Goal: Transaction & Acquisition: Purchase product/service

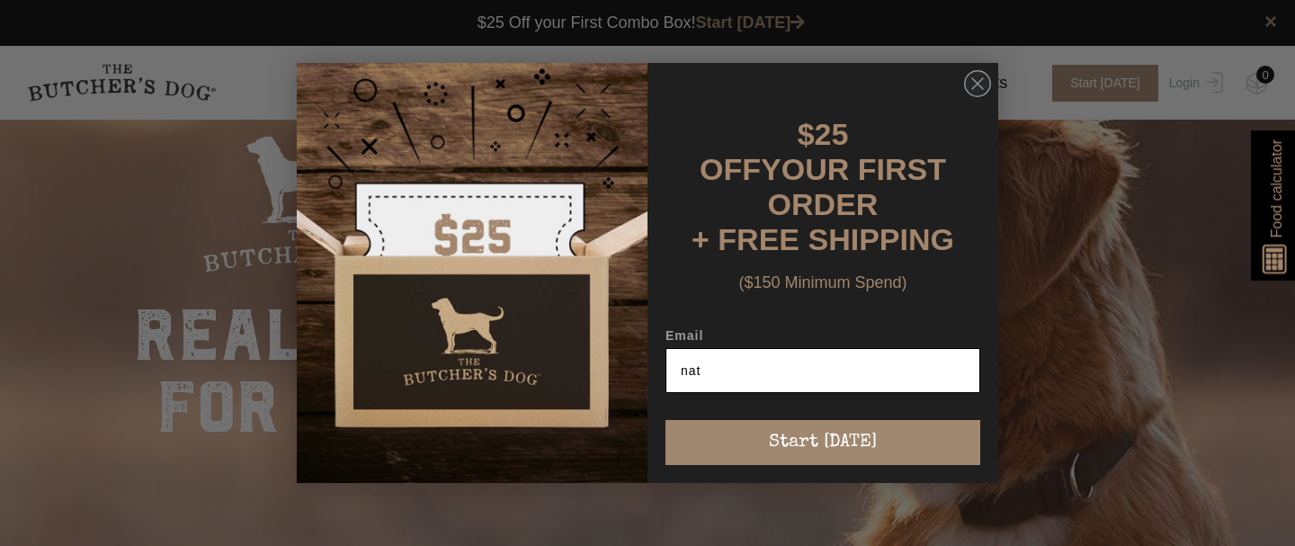
type input "[EMAIL_ADDRESS][DOMAIN_NAME]"
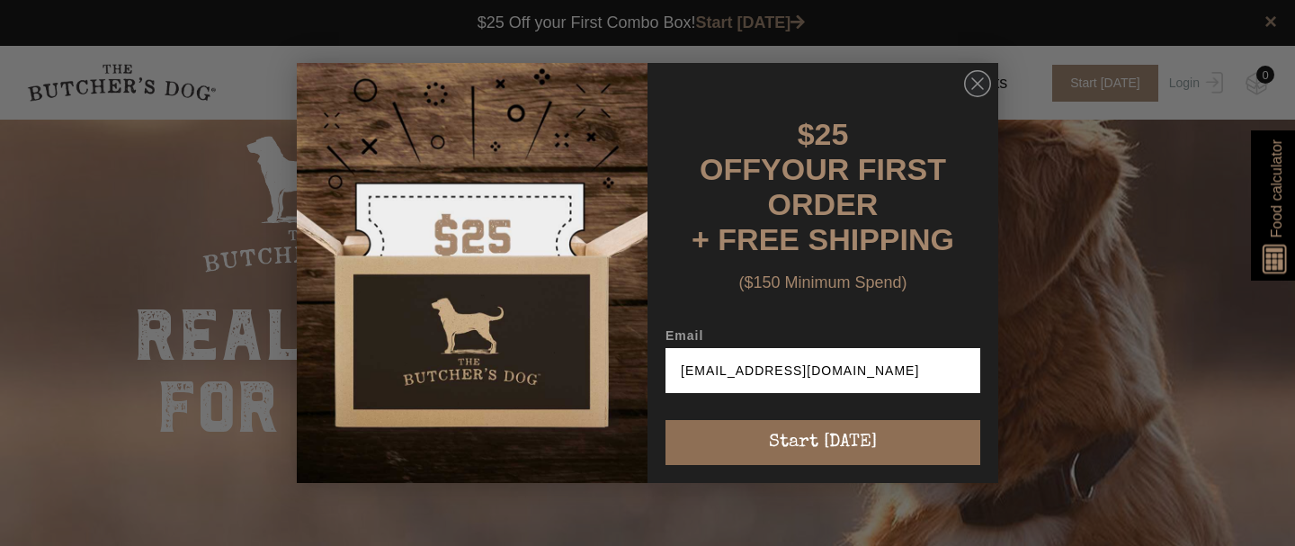
click at [827, 427] on button "Start [DATE]" at bounding box center [822, 442] width 315 height 45
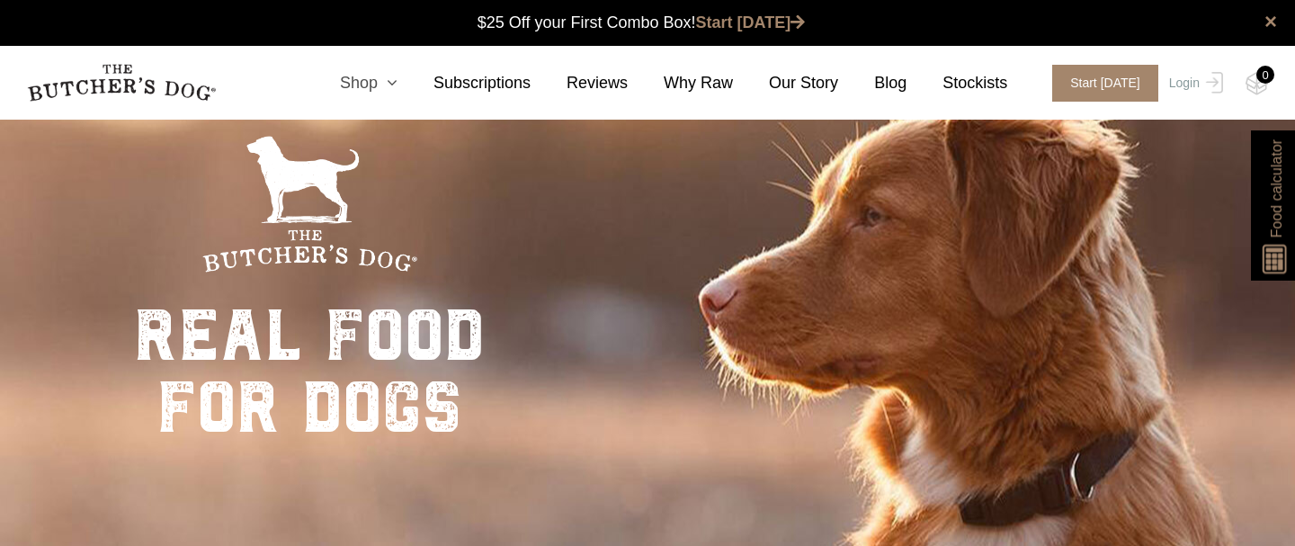
click at [383, 76] on icon at bounding box center [388, 83] width 20 height 16
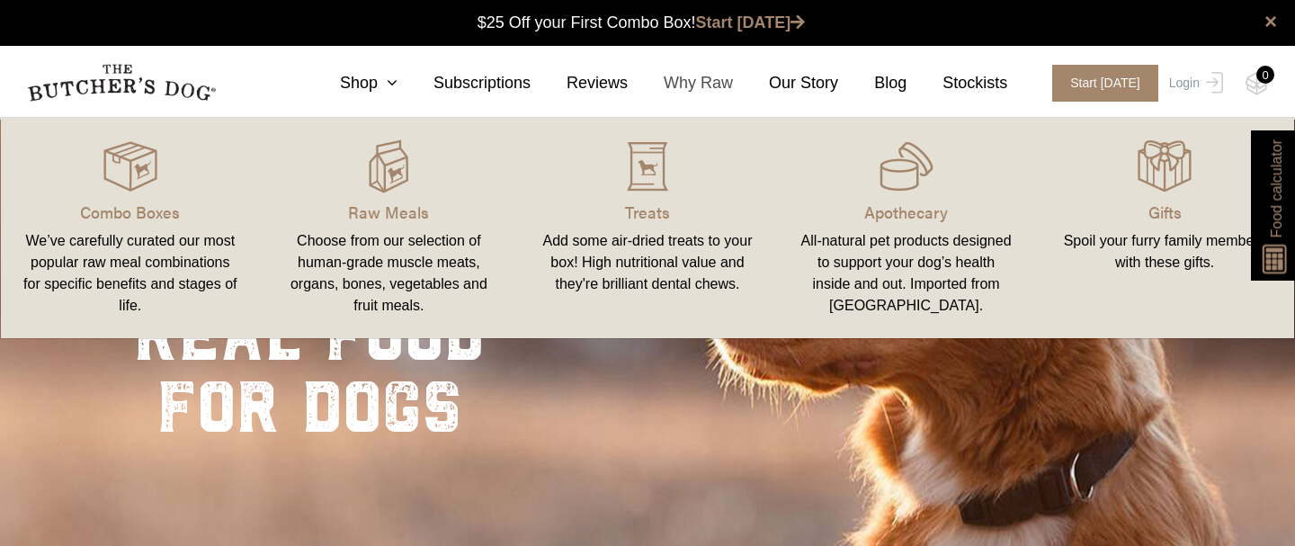
click at [703, 77] on link "Why Raw" at bounding box center [680, 83] width 105 height 24
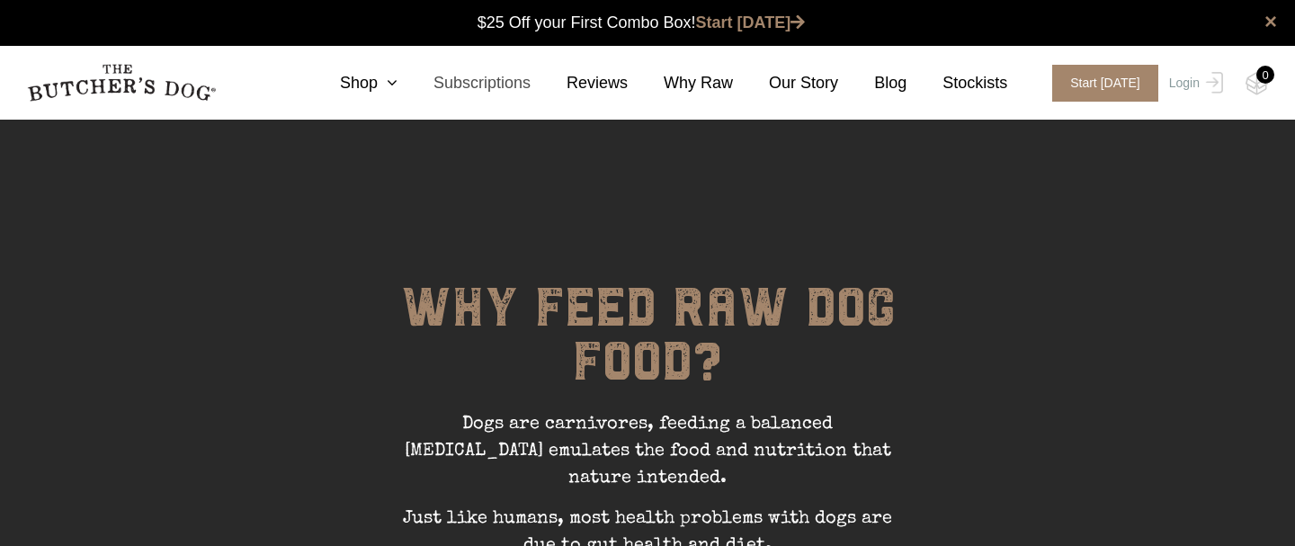
click at [477, 78] on link "Subscriptions" at bounding box center [463, 83] width 133 height 24
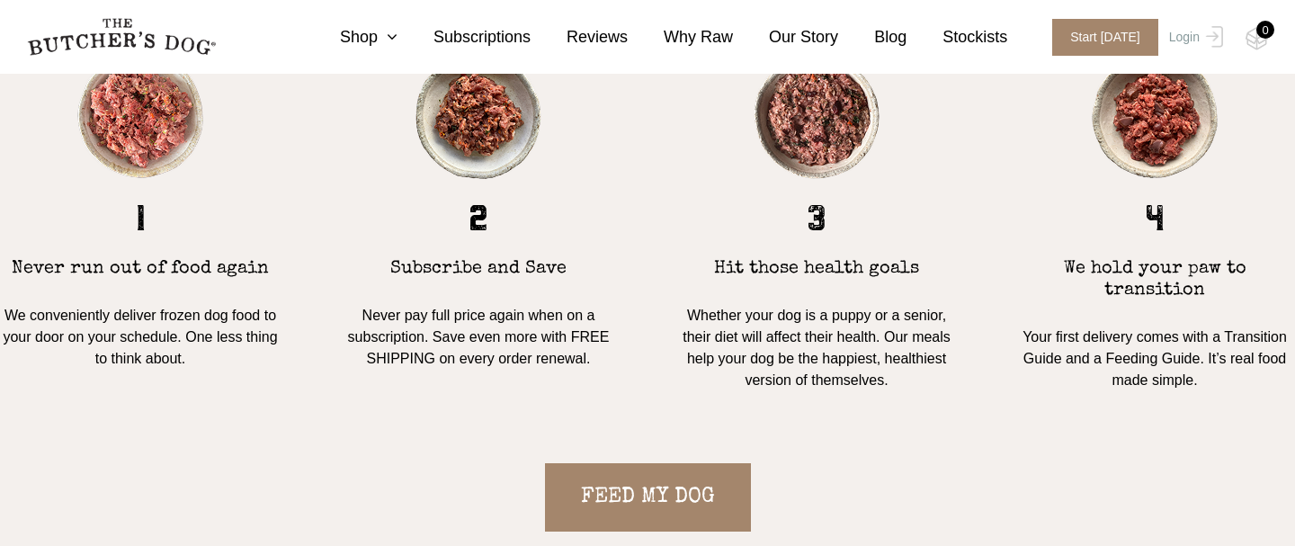
scroll to position [1507, 0]
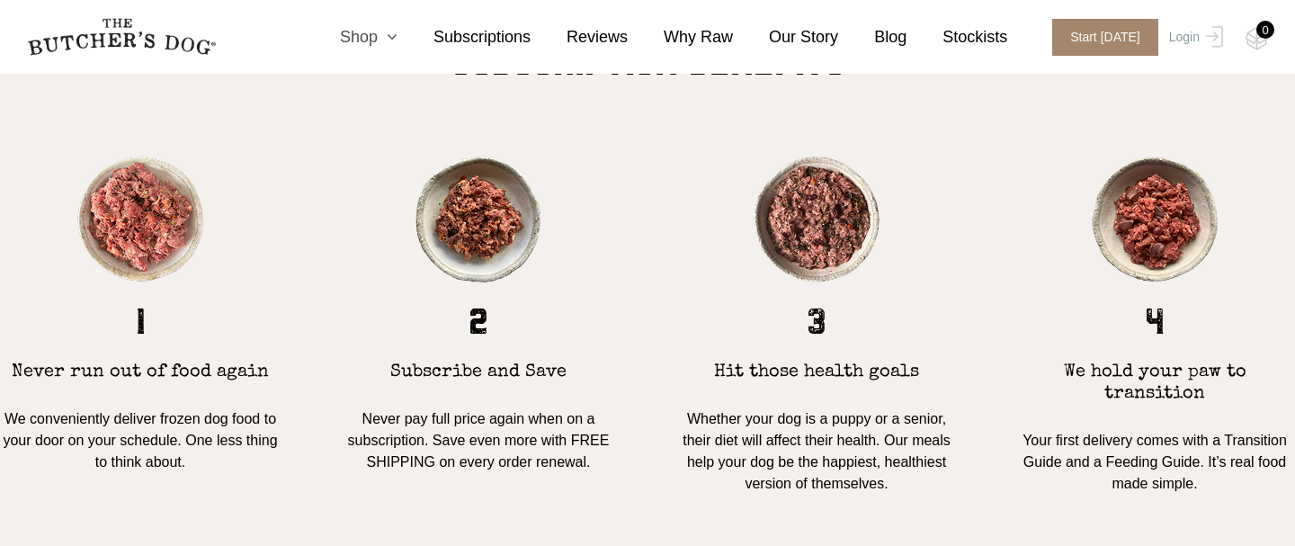
click at [386, 31] on icon at bounding box center [388, 37] width 20 height 16
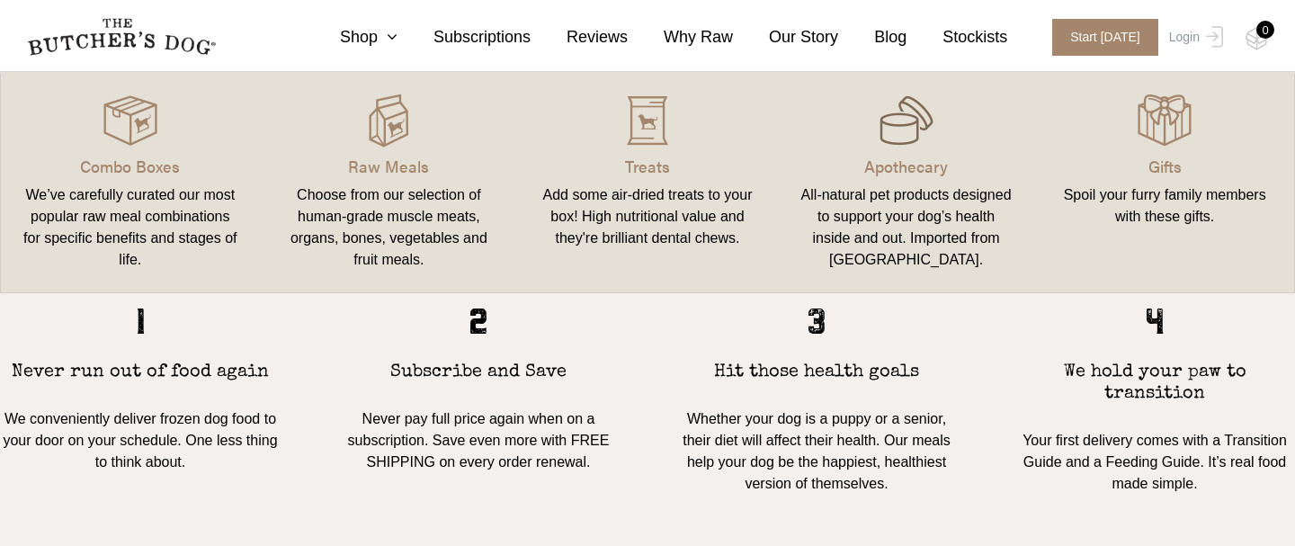
click at [913, 124] on img at bounding box center [906, 121] width 54 height 54
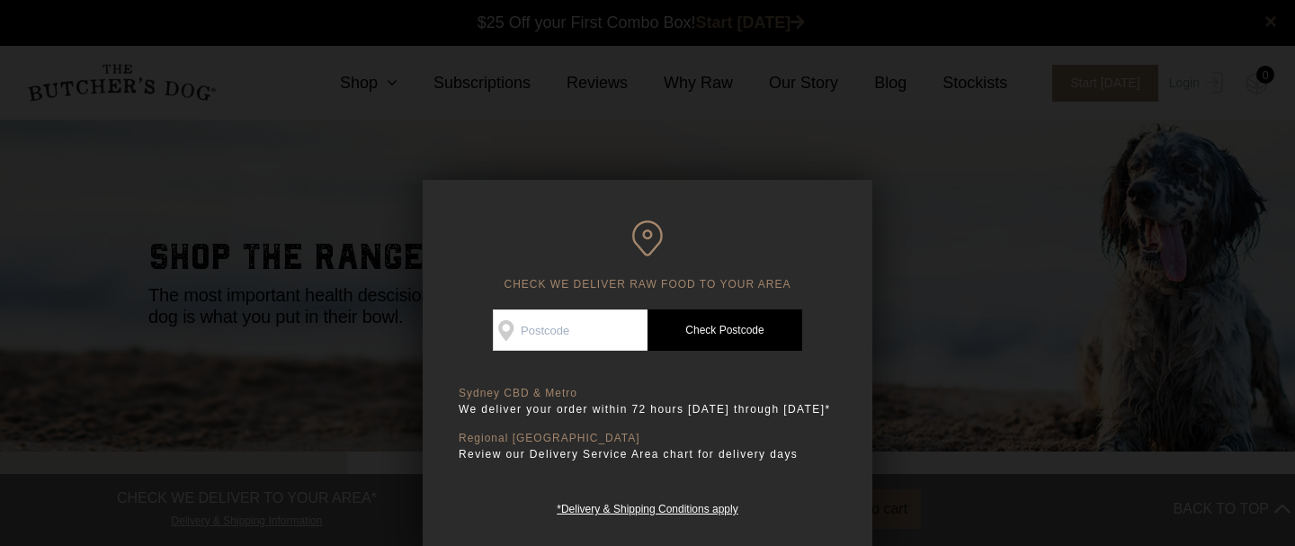
scroll to position [1, 0]
click at [568, 344] on input "Check Availability At" at bounding box center [570, 329] width 155 height 41
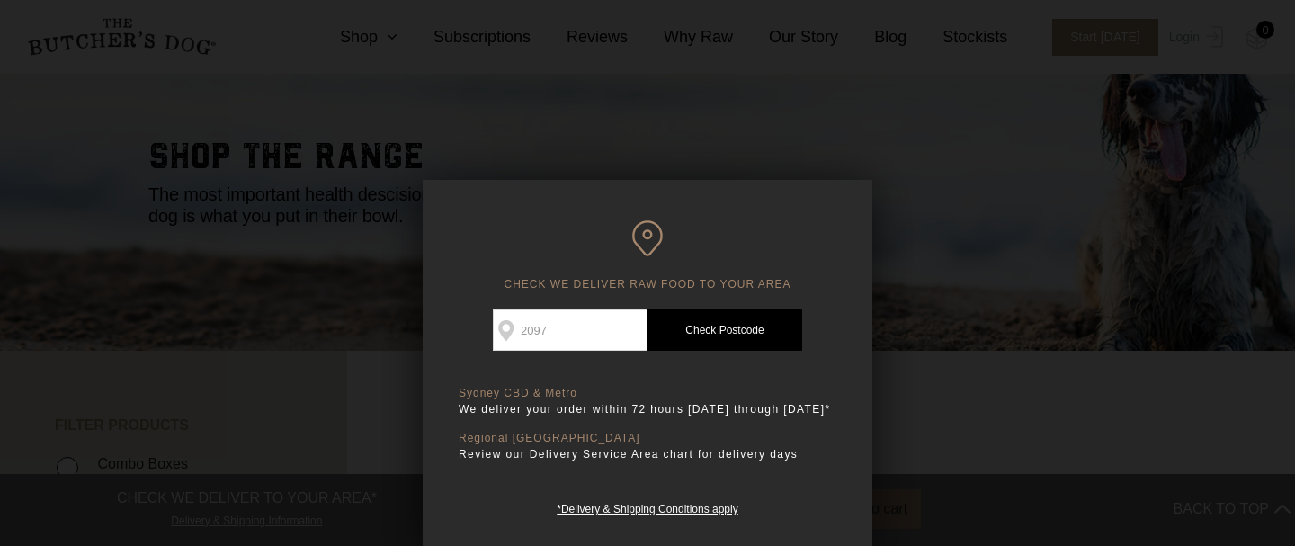
scroll to position [105, 0]
type input "2097"
click at [729, 327] on link "Check Postcode" at bounding box center [724, 329] width 155 height 41
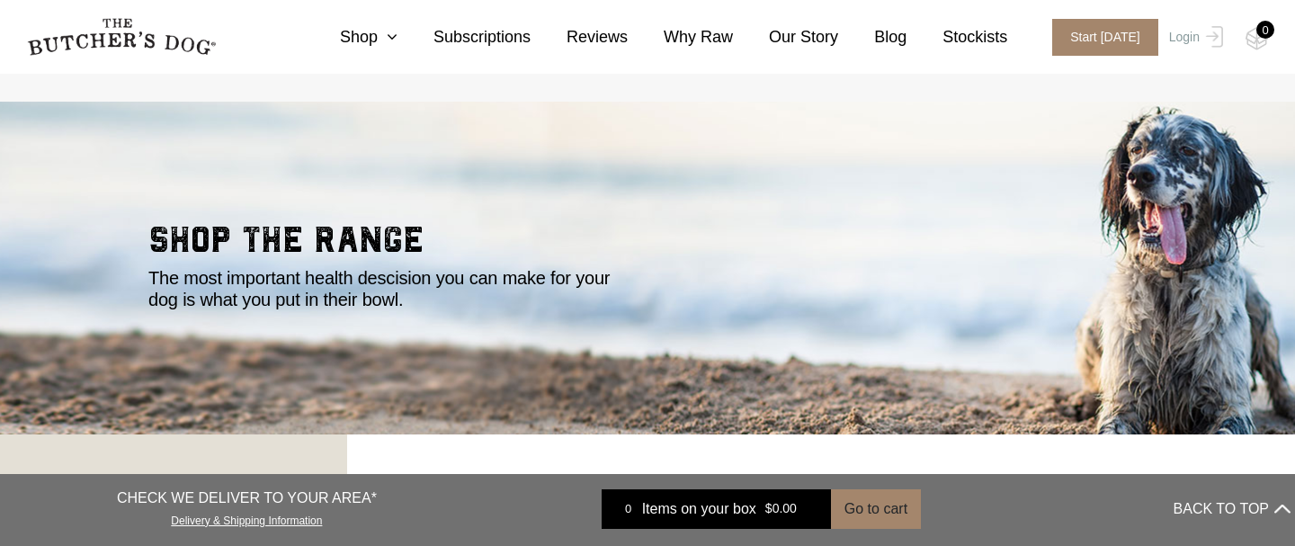
scroll to position [0, 0]
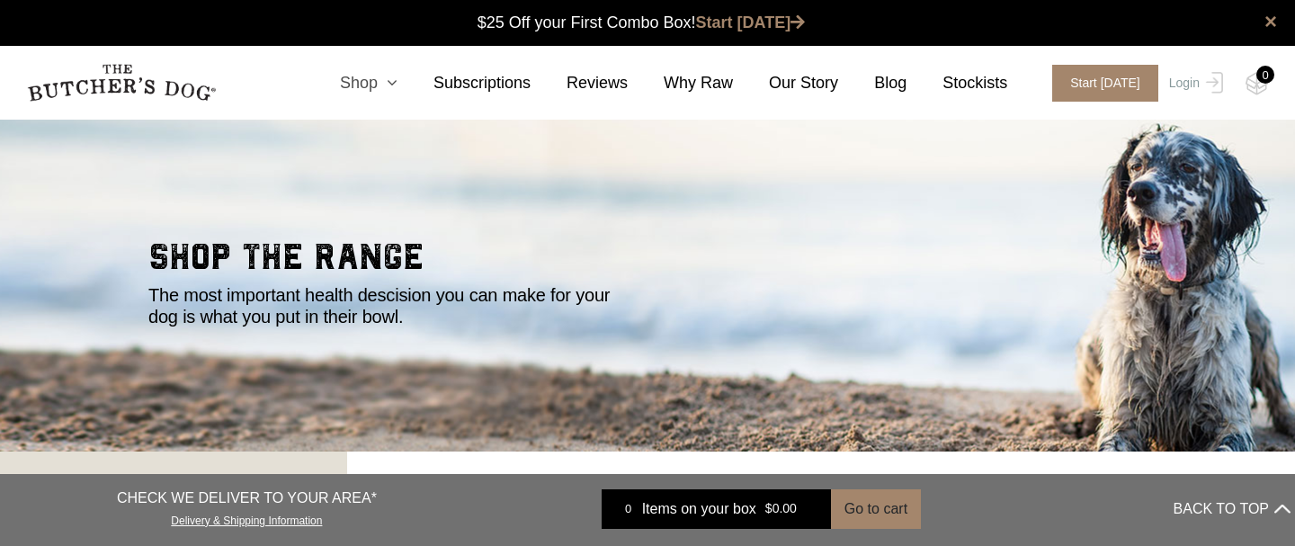
click at [392, 76] on icon at bounding box center [388, 83] width 20 height 16
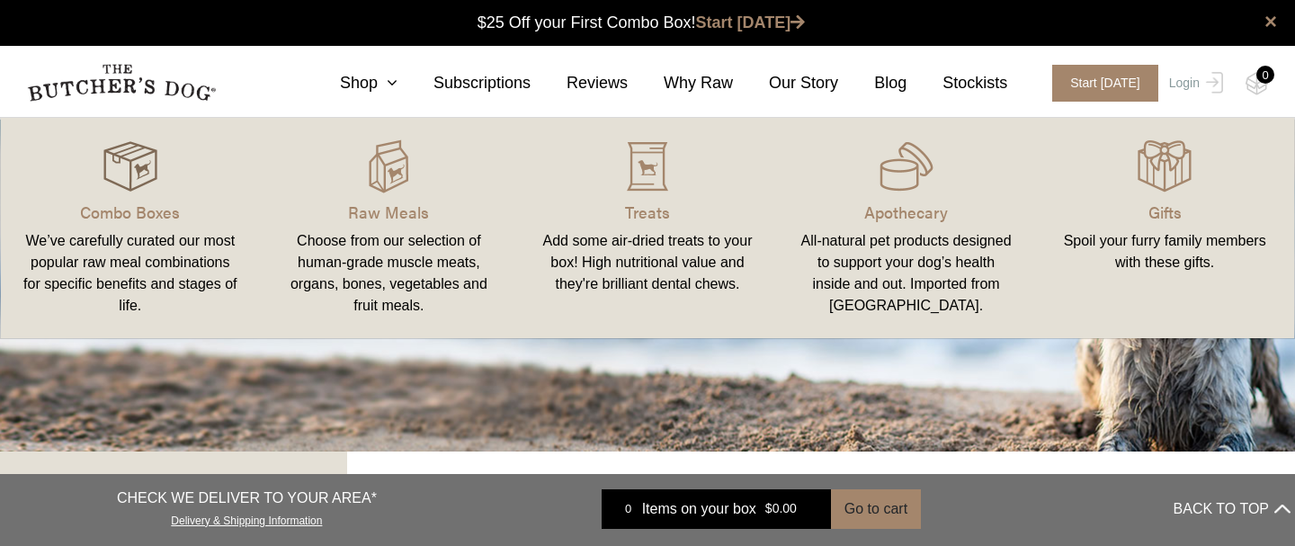
click at [138, 156] on img at bounding box center [130, 166] width 54 height 54
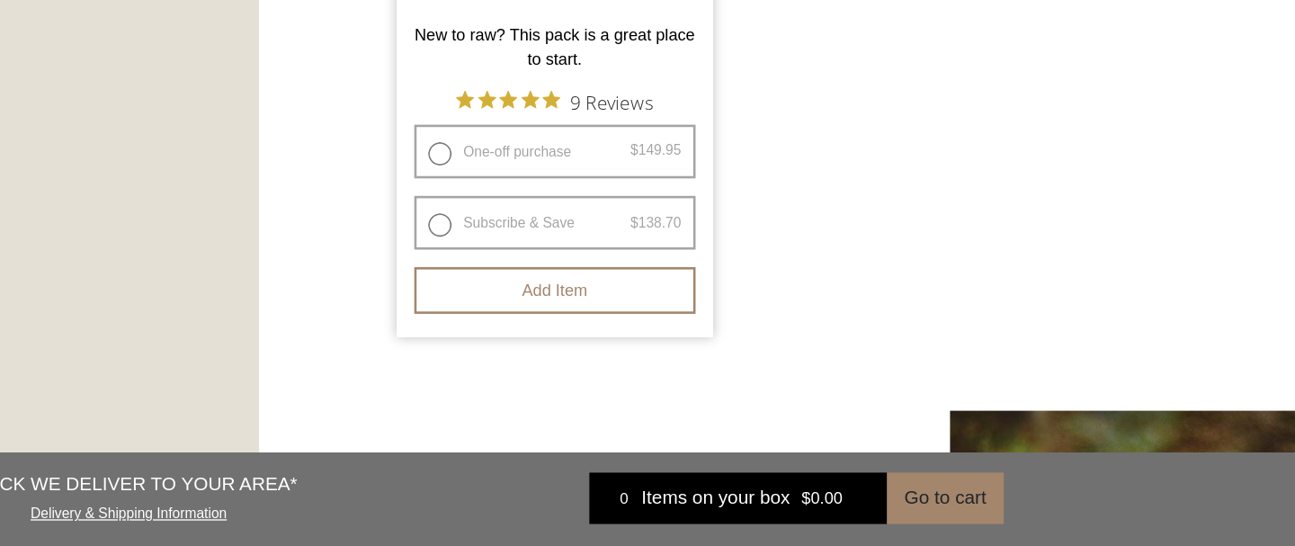
scroll to position [1955, 0]
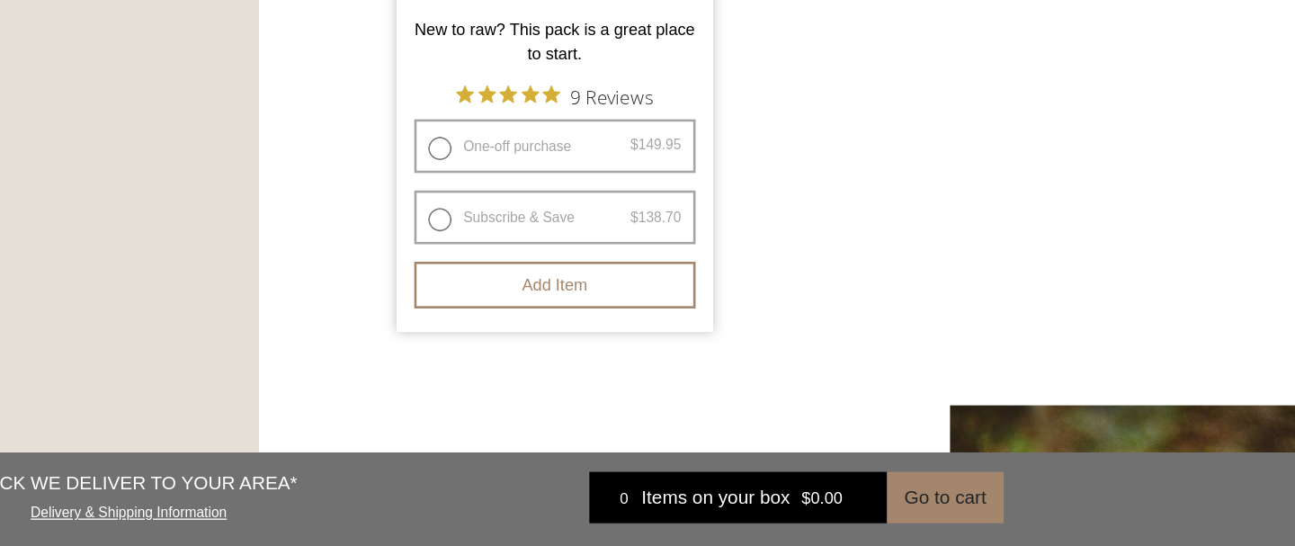
click at [486, 237] on label "One-off purchase $ 149.95 — or subscribe and save 7.5%" at bounding box center [575, 237] width 217 height 41
radio input "true"
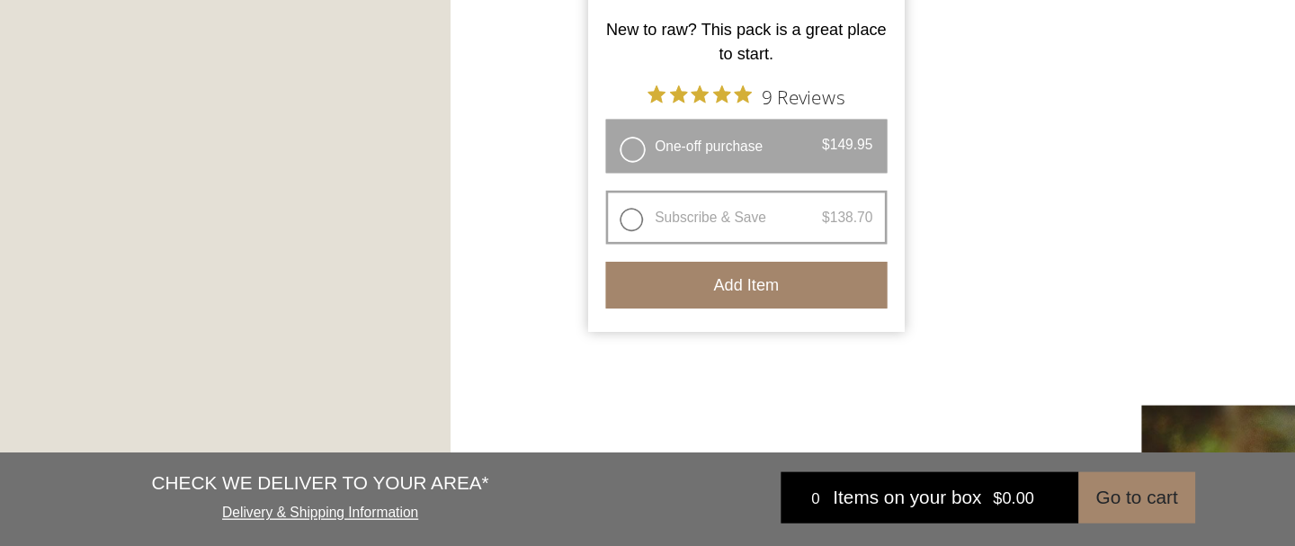
click at [573, 349] on button "Add item" at bounding box center [575, 344] width 217 height 36
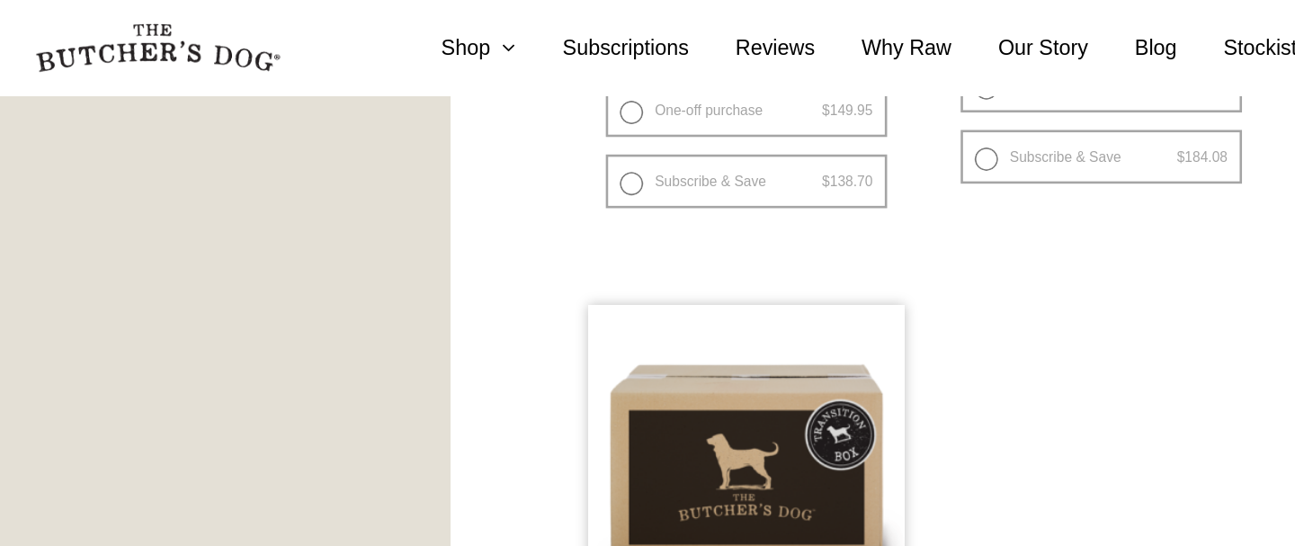
scroll to position [1497, 0]
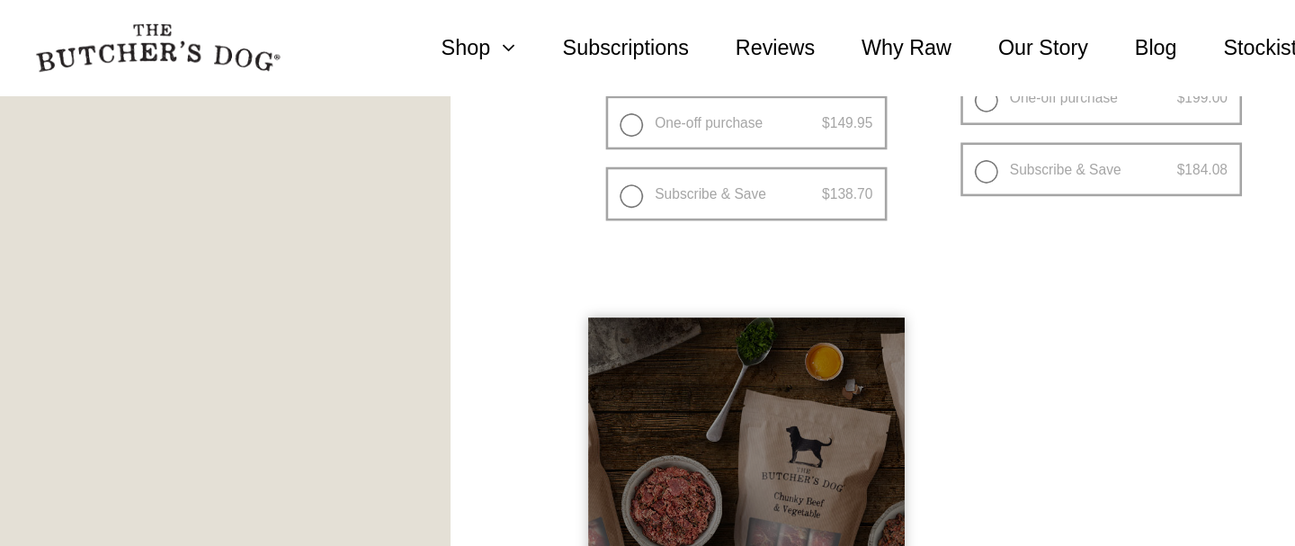
click at [602, 333] on div at bounding box center [575, 367] width 244 height 244
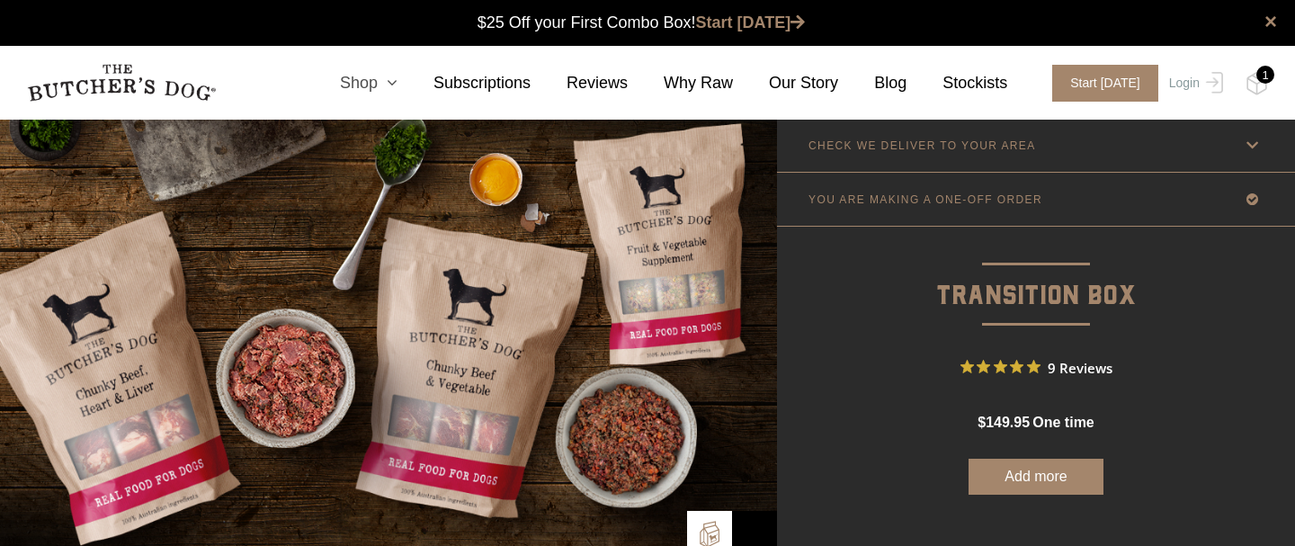
click at [397, 83] on icon at bounding box center [388, 83] width 20 height 16
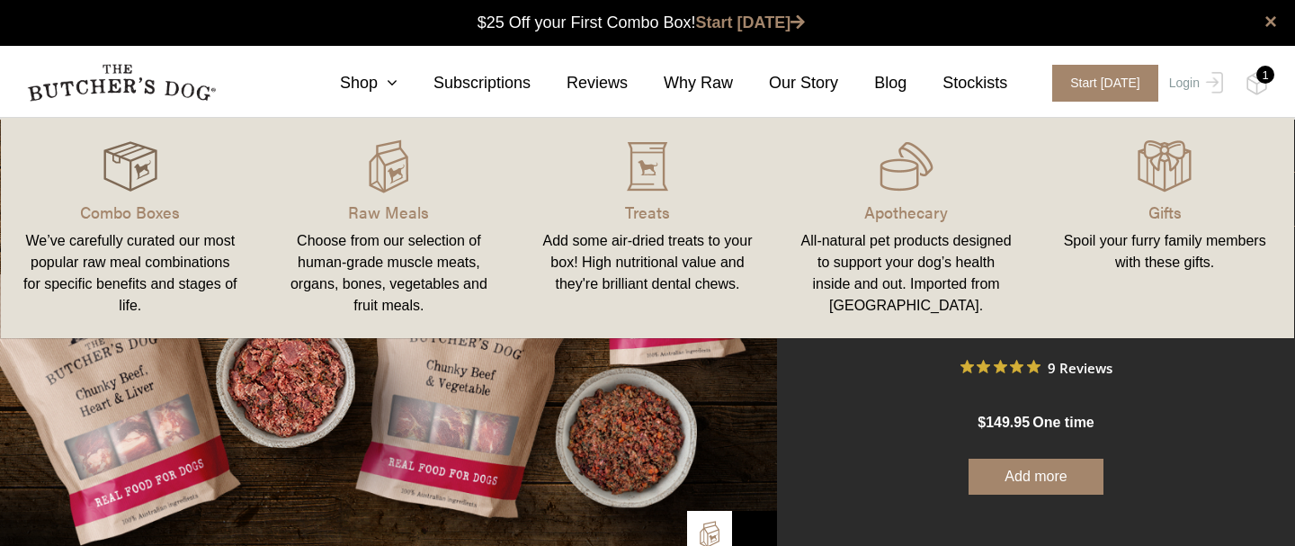
click at [125, 162] on img at bounding box center [130, 166] width 54 height 54
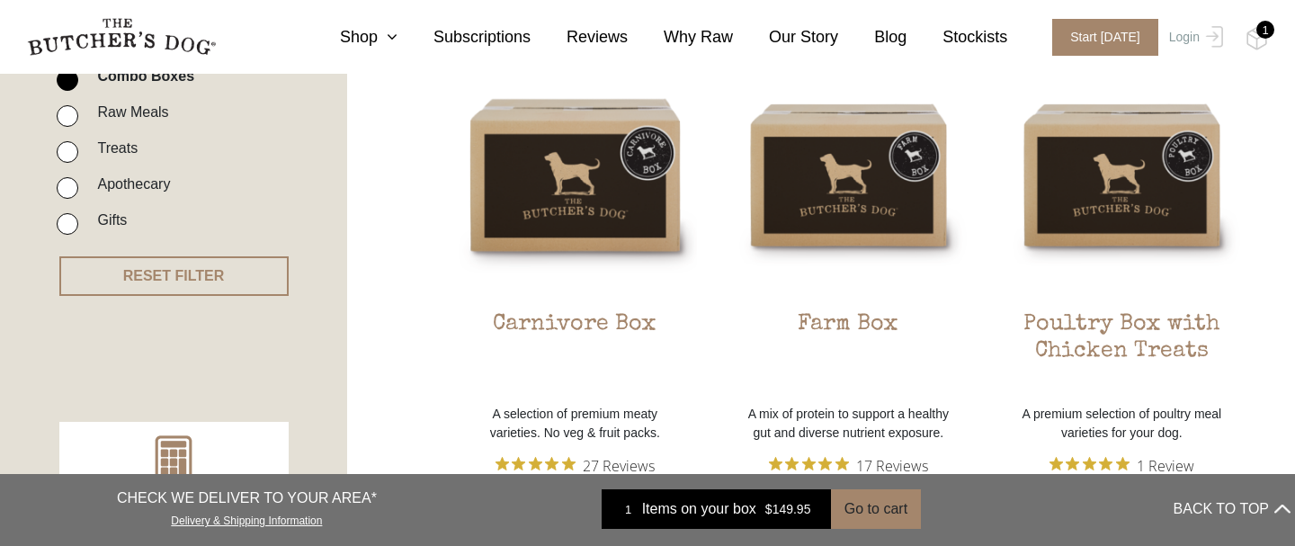
scroll to position [496, 0]
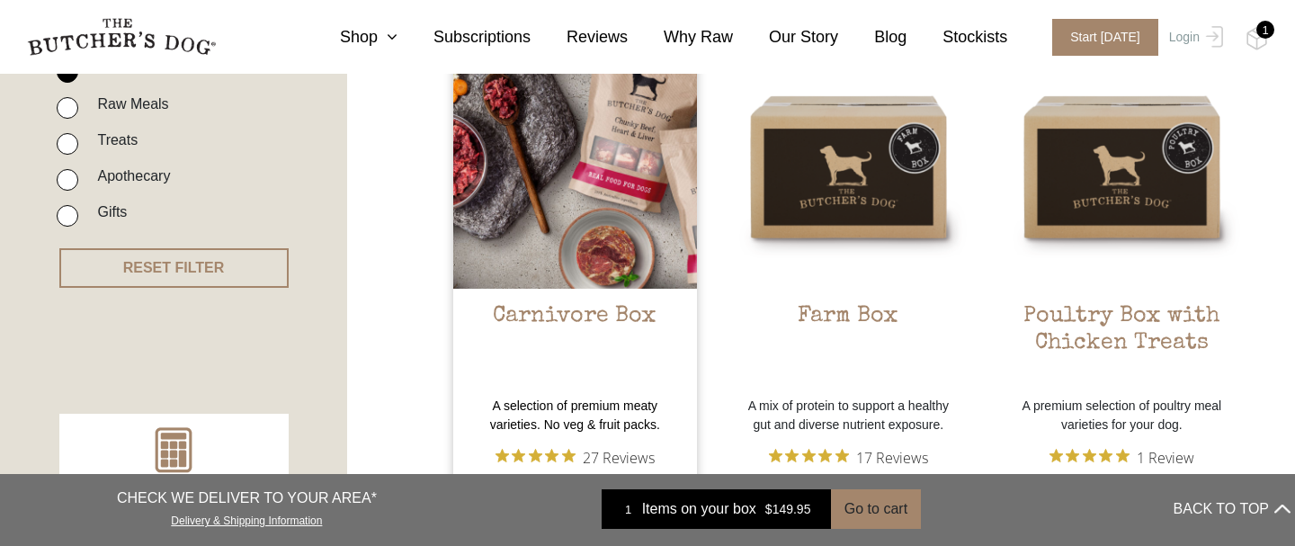
click at [575, 194] on img at bounding box center [575, 167] width 244 height 244
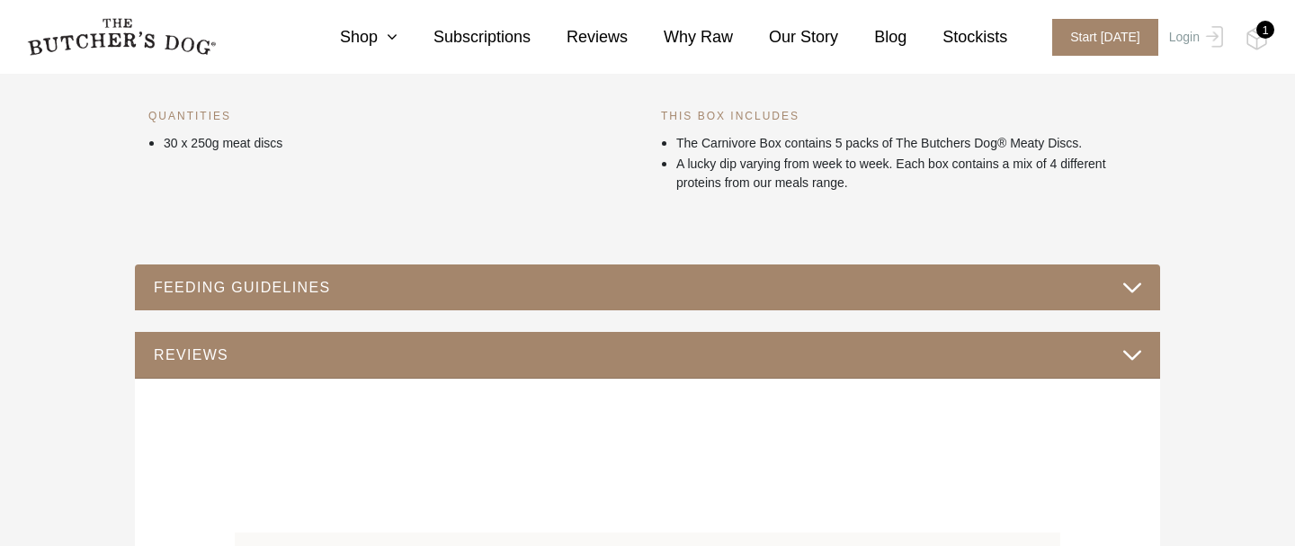
scroll to position [772, 0]
click at [1127, 281] on button "FEEDING GUIDELINES" at bounding box center [647, 286] width 989 height 24
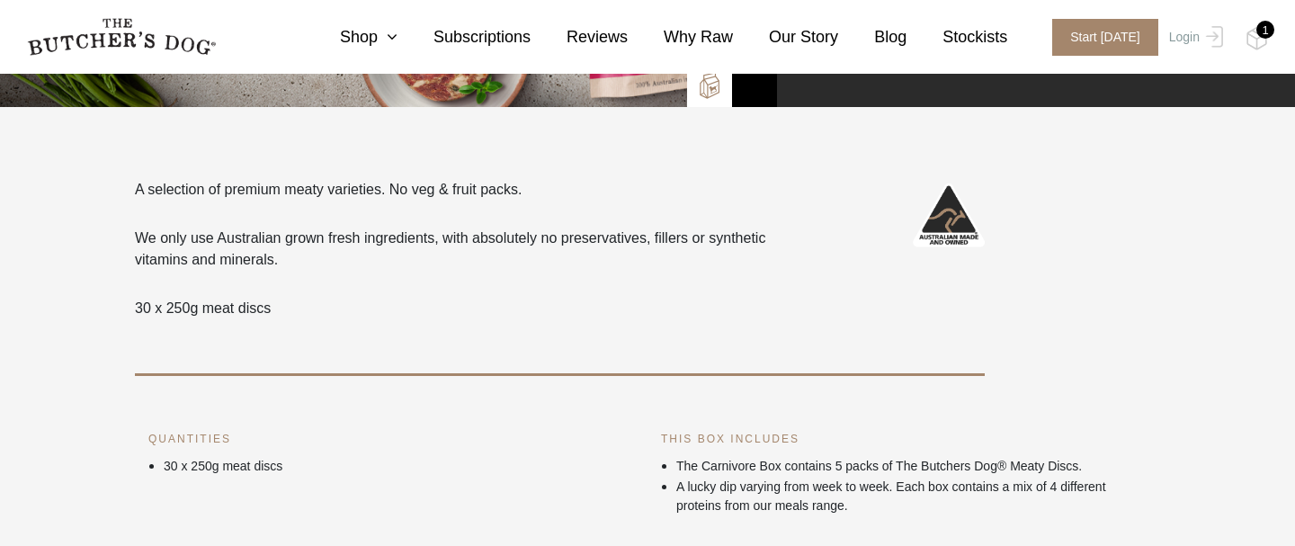
scroll to position [0, 0]
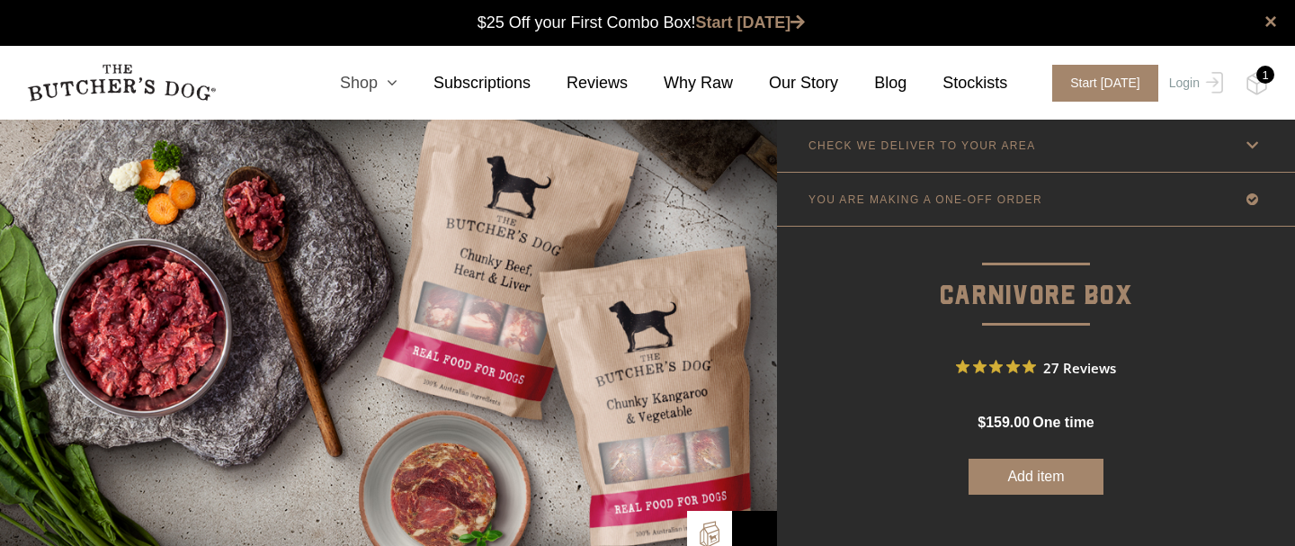
click at [386, 80] on icon at bounding box center [388, 83] width 20 height 16
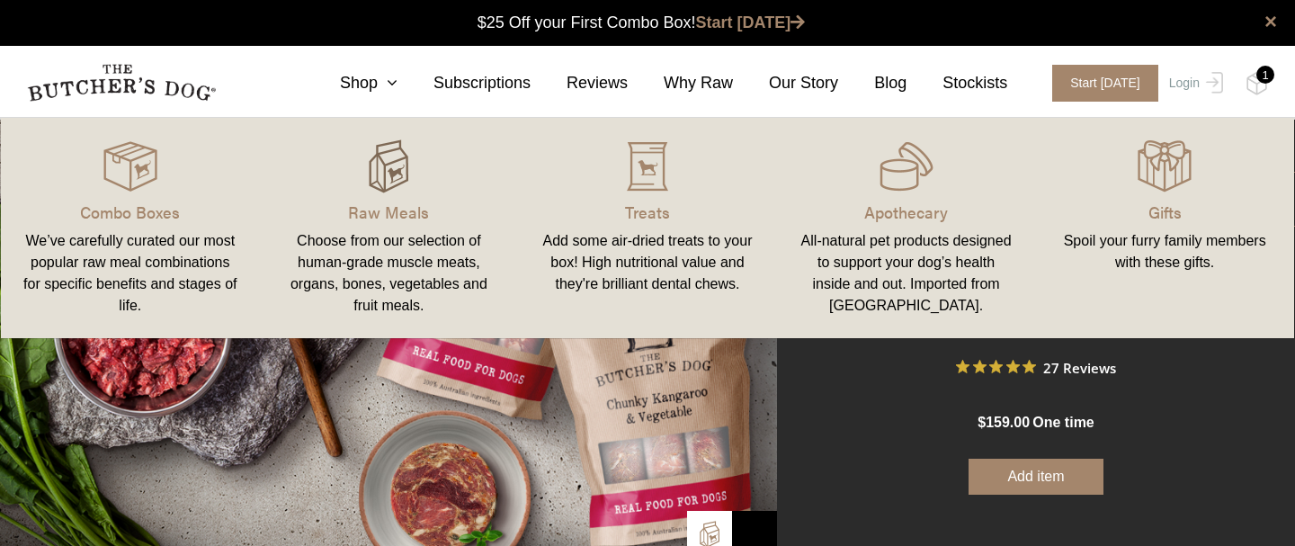
click at [388, 181] on img at bounding box center [388, 166] width 54 height 54
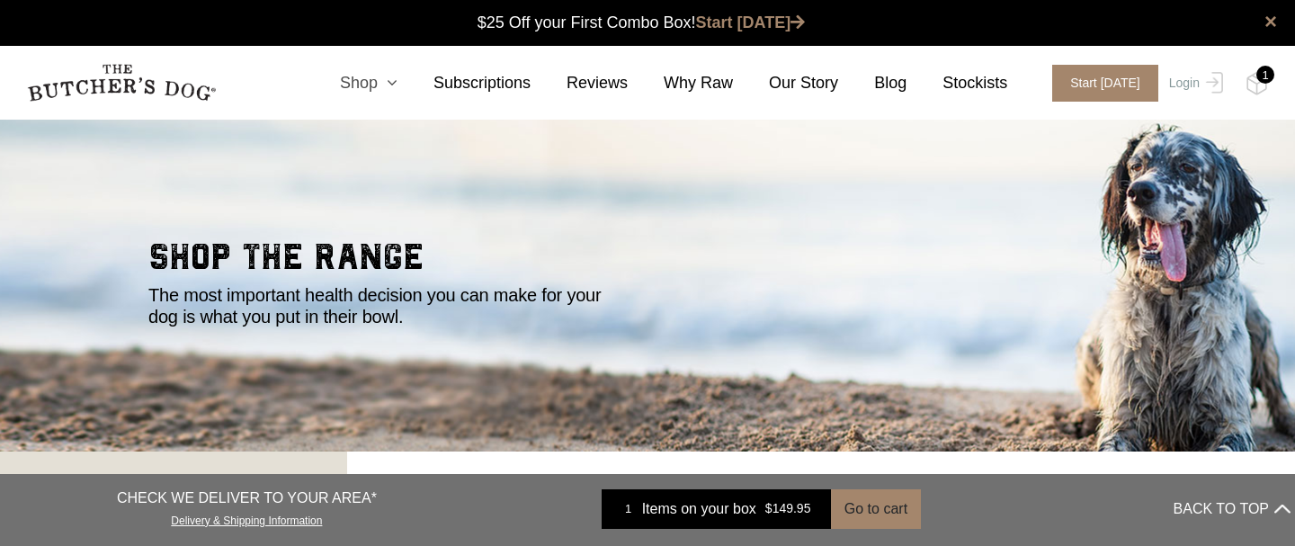
click at [365, 78] on link "Shop" at bounding box center [351, 83] width 94 height 24
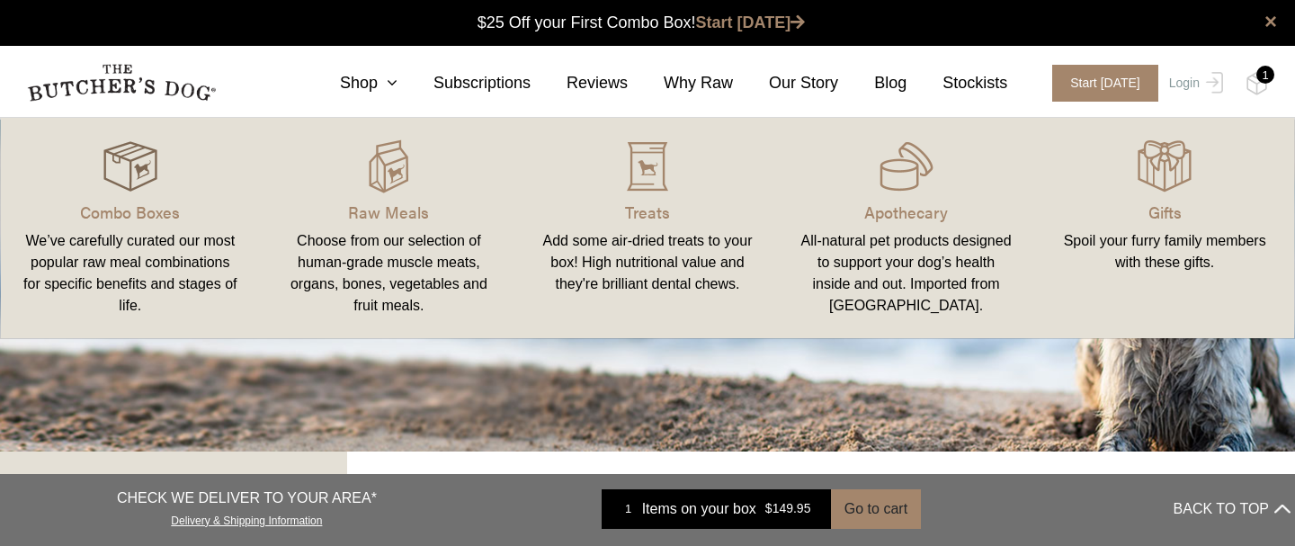
click at [135, 159] on img at bounding box center [130, 166] width 54 height 54
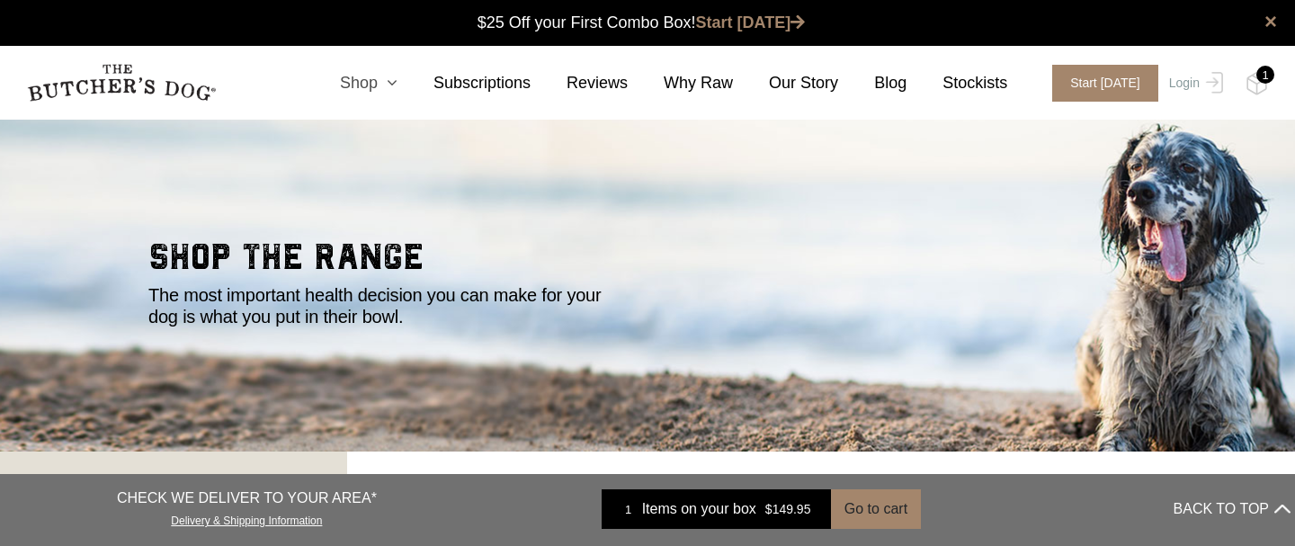
scroll to position [1, 0]
click at [371, 81] on link "Shop" at bounding box center [351, 83] width 94 height 24
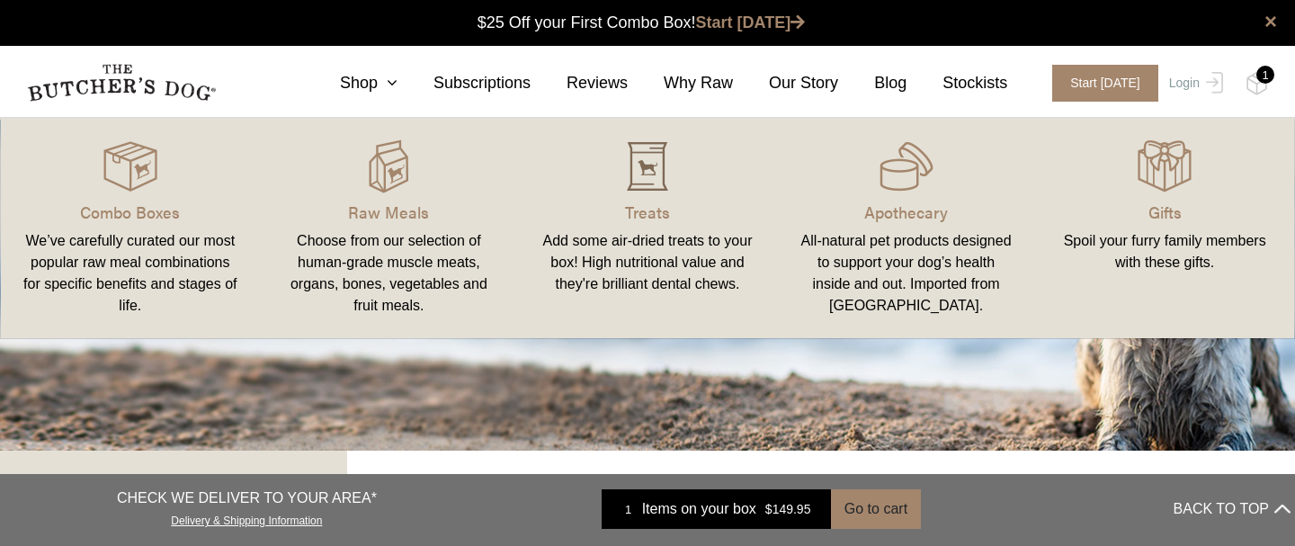
click at [645, 167] on img at bounding box center [647, 166] width 54 height 54
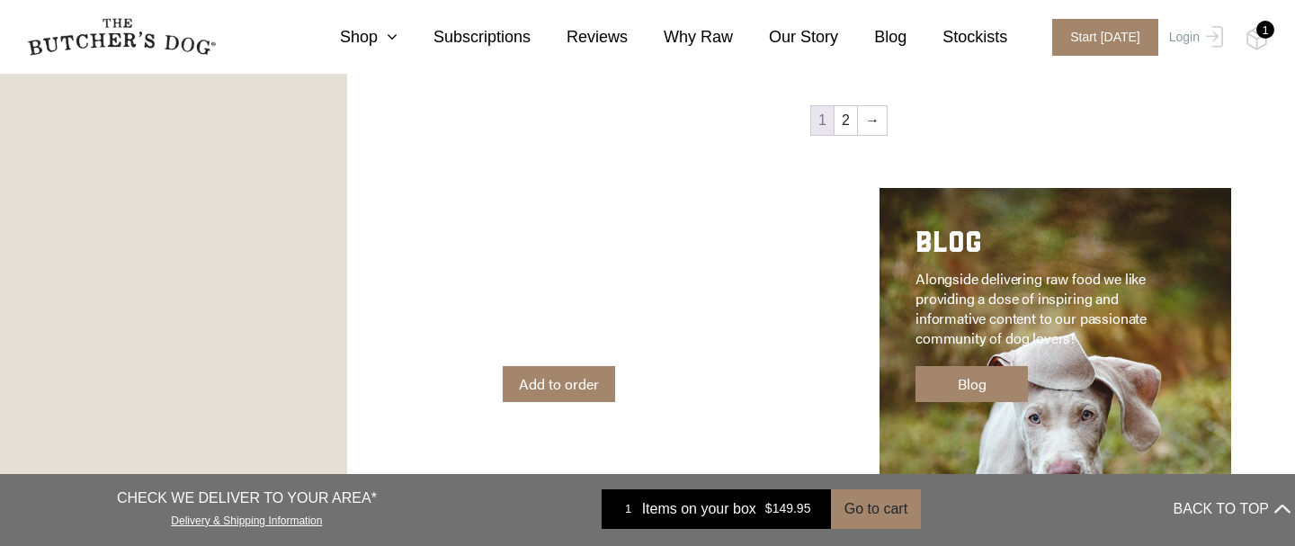
scroll to position [2668, 0]
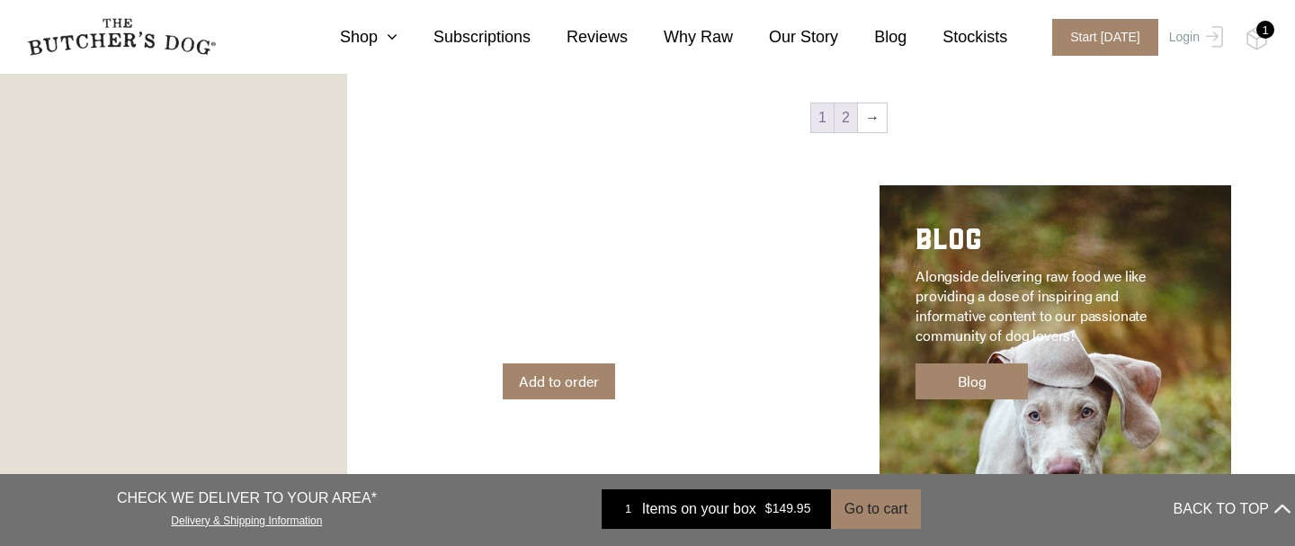
click at [846, 119] on link "2" at bounding box center [845, 117] width 22 height 29
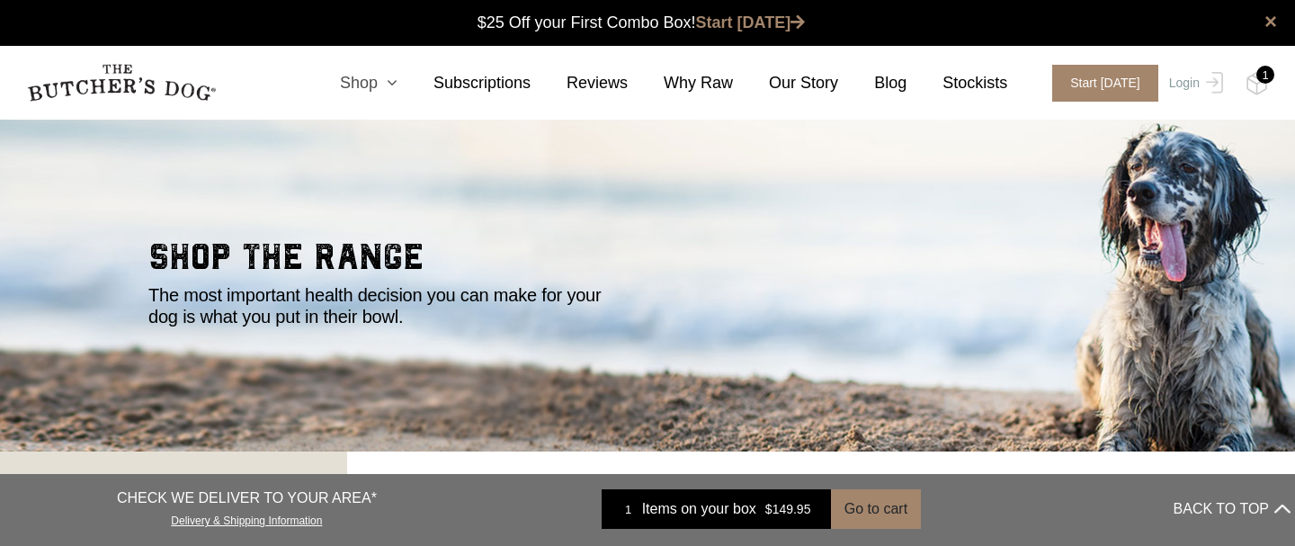
click at [366, 82] on link "Shop" at bounding box center [351, 83] width 94 height 24
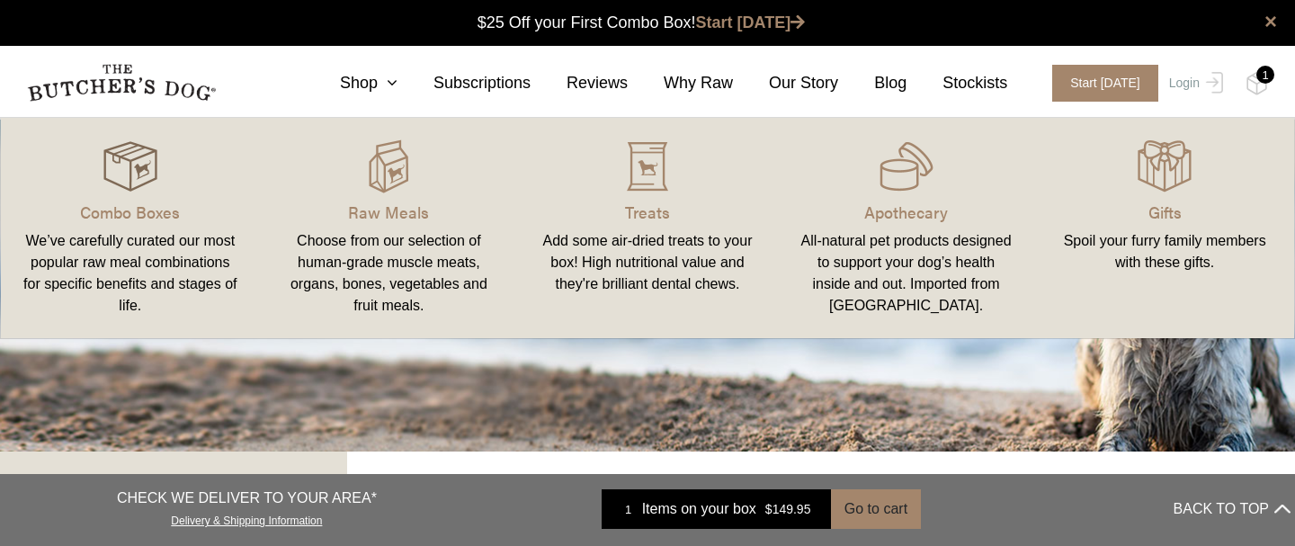
click at [128, 164] on img at bounding box center [130, 166] width 54 height 54
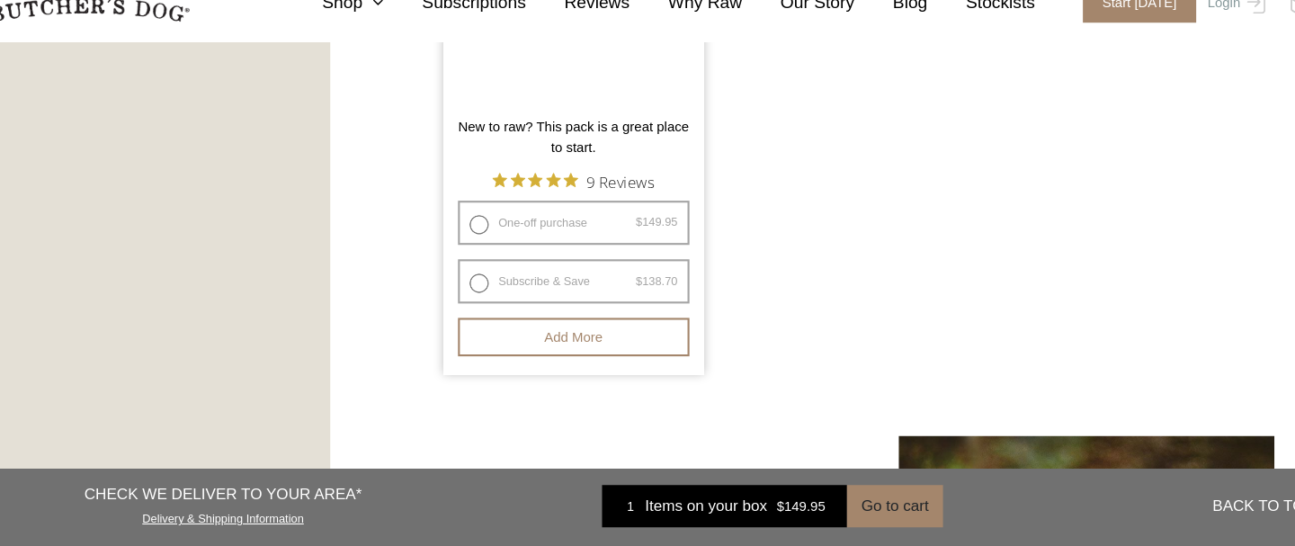
scroll to position [1953, 0]
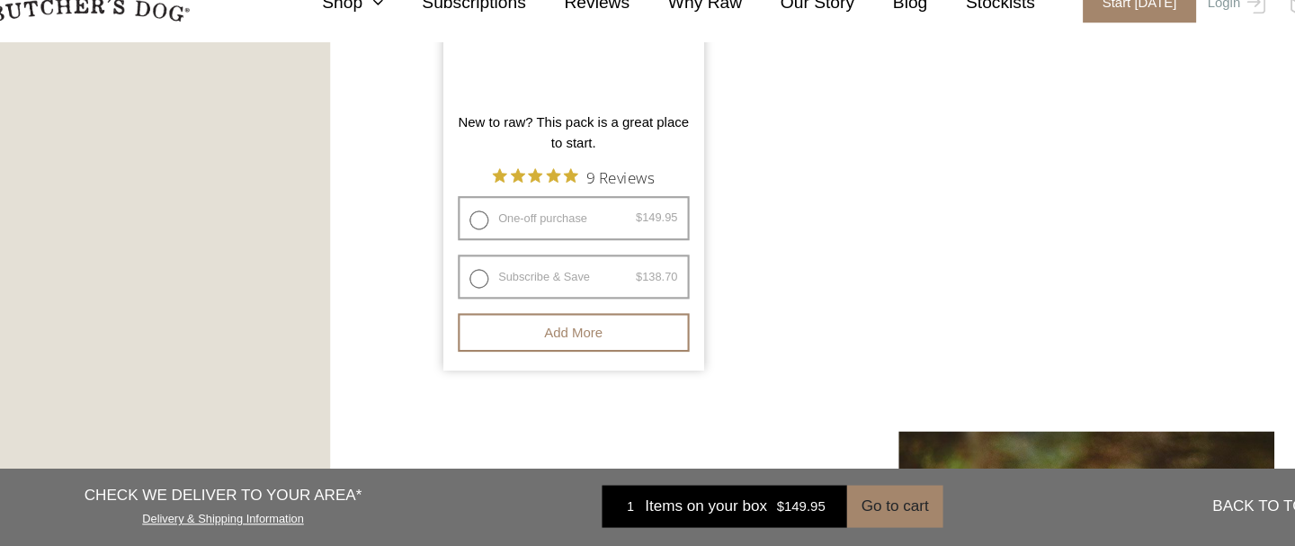
click at [485, 240] on label "One-off purchase $ 149.95 — or subscribe and save 7.5%" at bounding box center [575, 239] width 217 height 41
radio input "true"
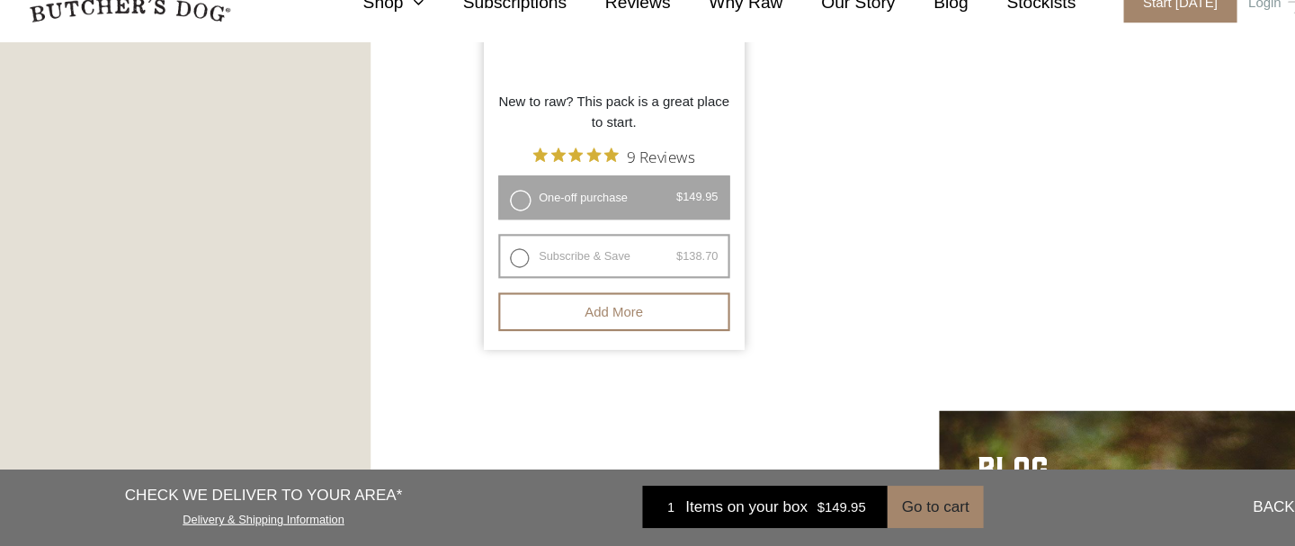
scroll to position [1992, 0]
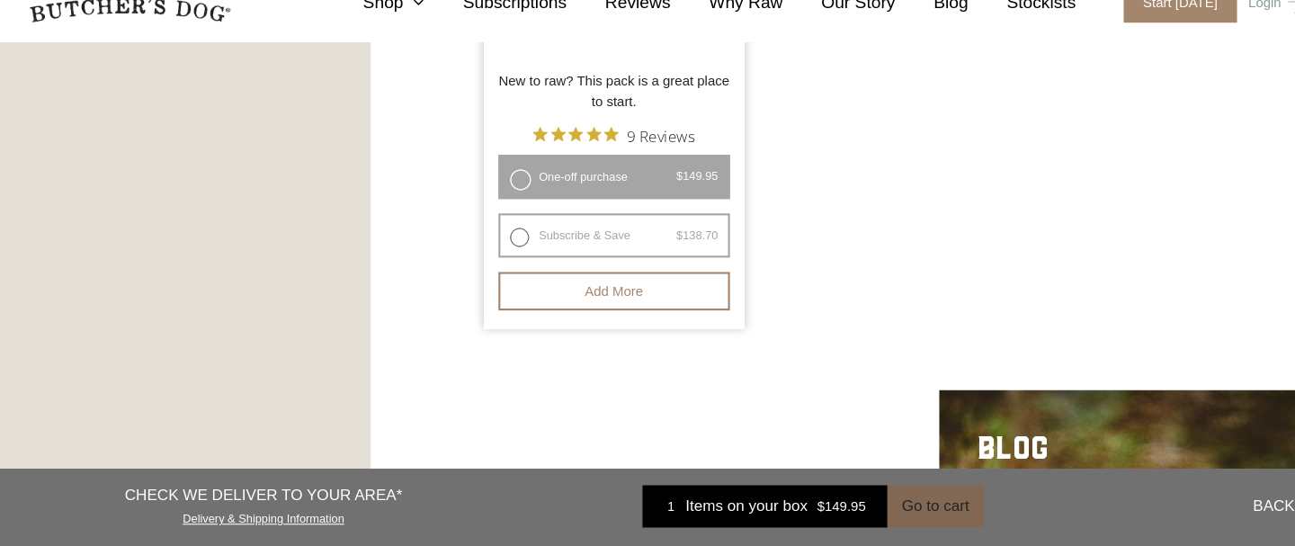
click at [869, 513] on button "Go to cart" at bounding box center [876, 509] width 90 height 40
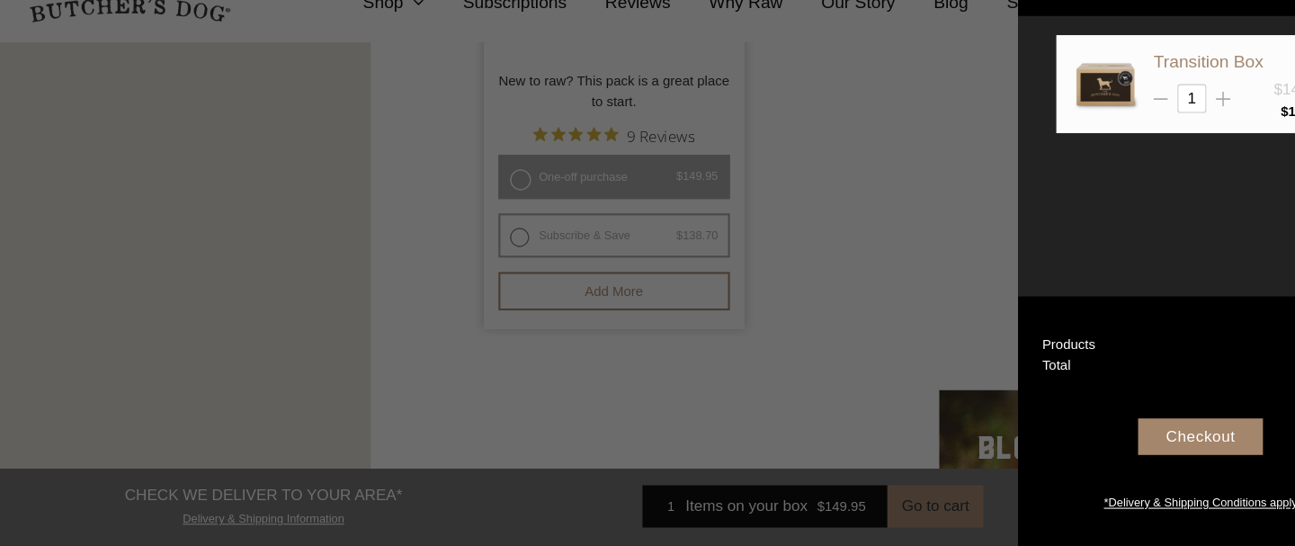
click at [1116, 443] on div "Checkout" at bounding box center [1124, 443] width 117 height 34
click at [828, 233] on div at bounding box center [647, 273] width 1295 height 546
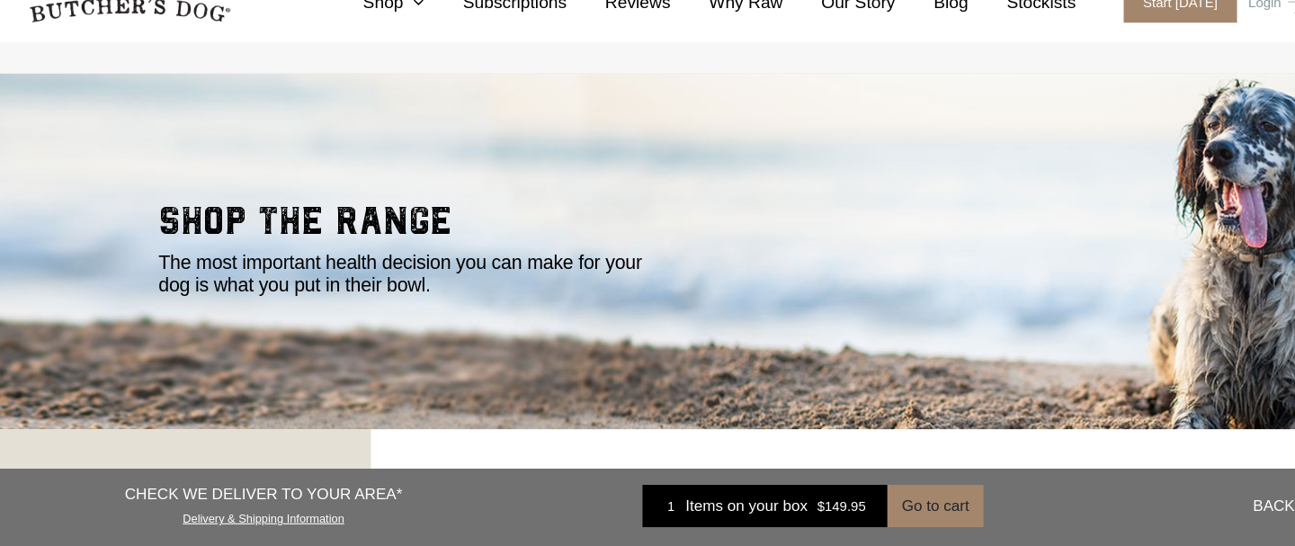
scroll to position [33, 0]
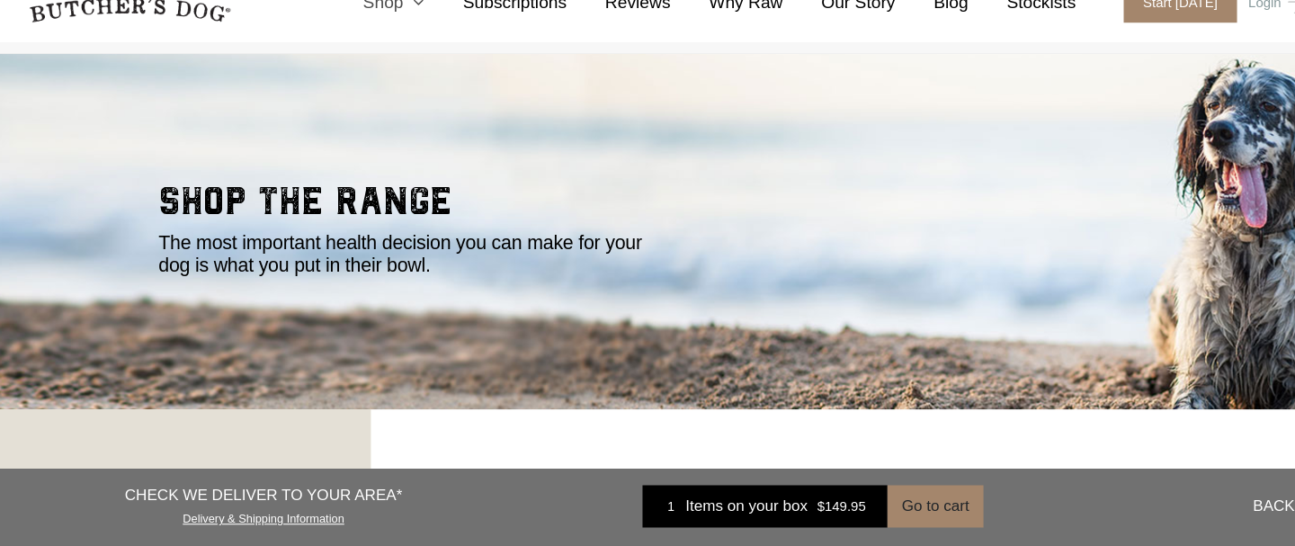
click at [379, 36] on link "Shop" at bounding box center [351, 37] width 94 height 24
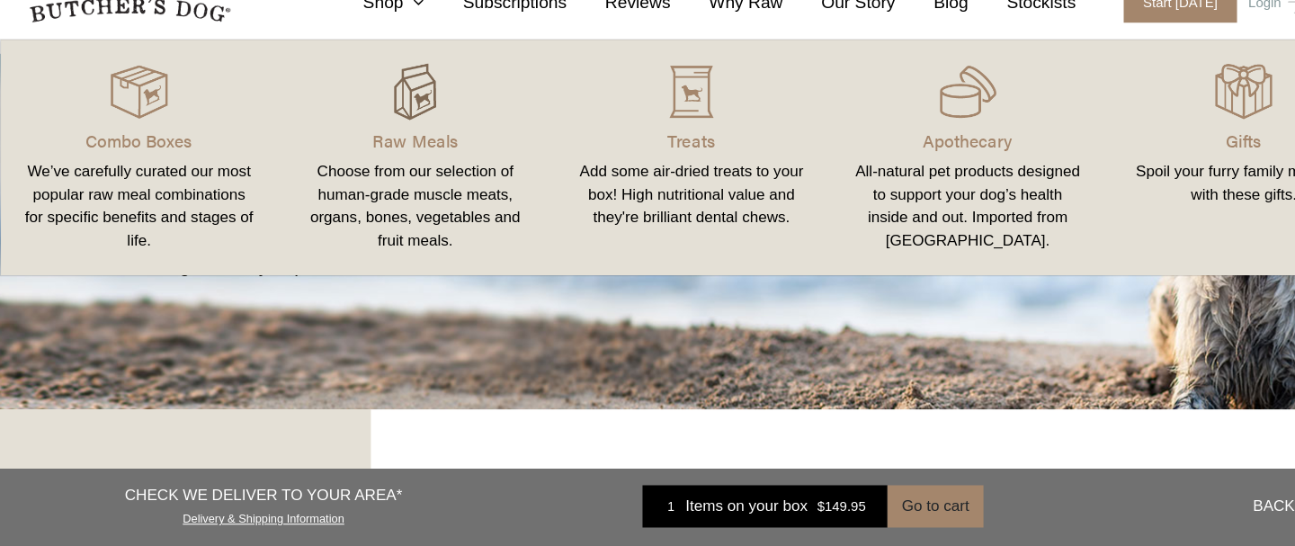
click at [401, 136] on img at bounding box center [388, 121] width 54 height 54
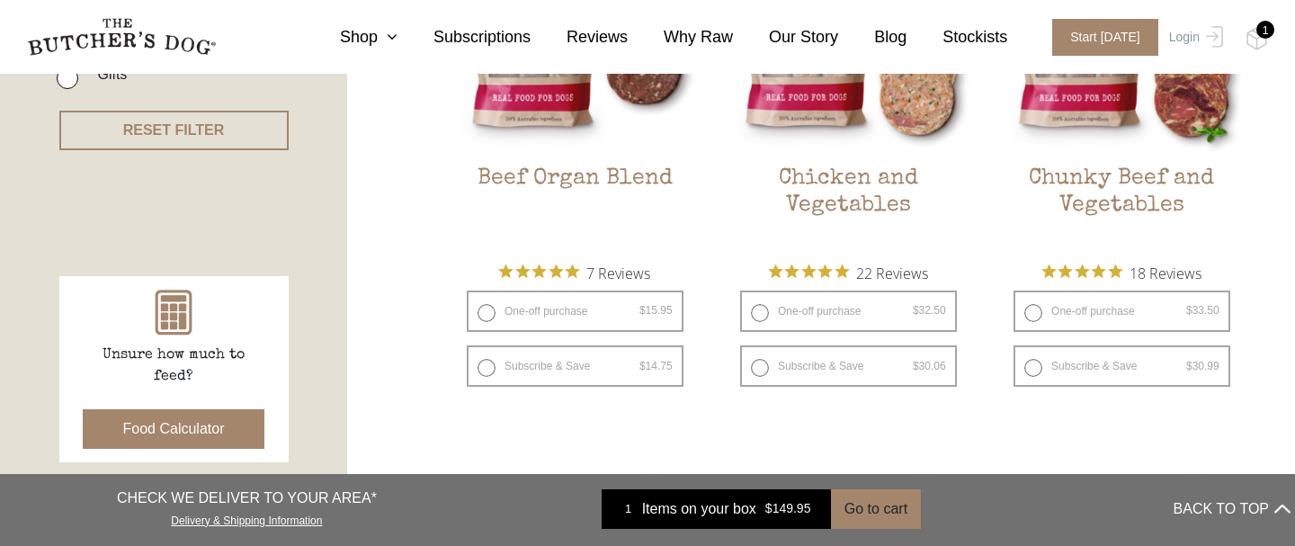
scroll to position [638, 0]
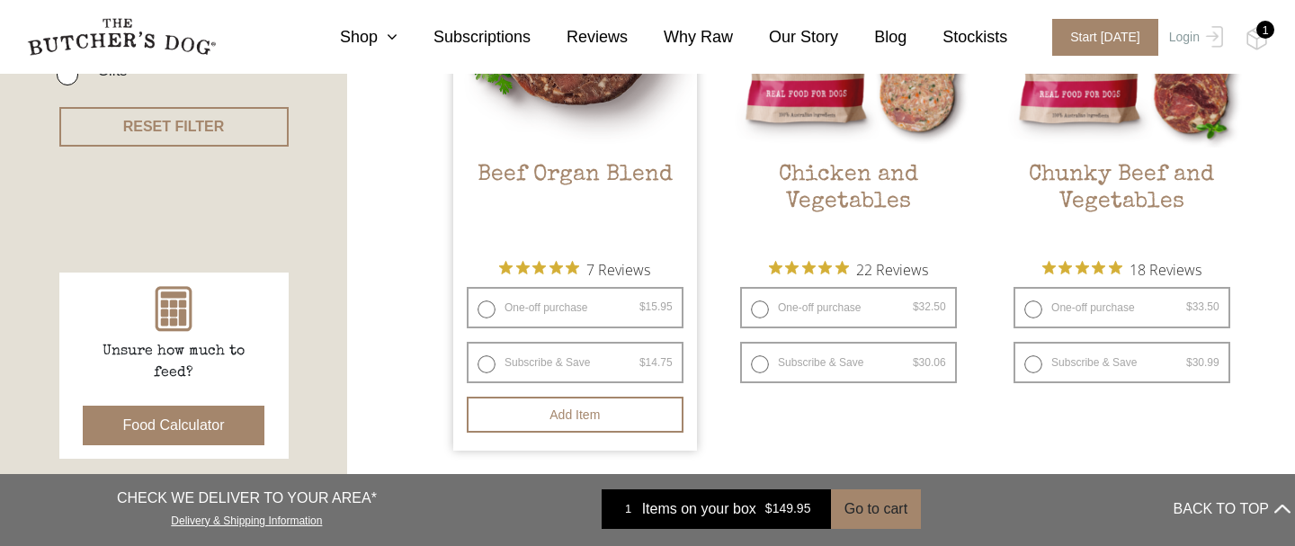
click at [486, 308] on label "One-off purchase $ 15.95 — or subscribe and save 7.5%" at bounding box center [575, 307] width 217 height 41
radio input "true"
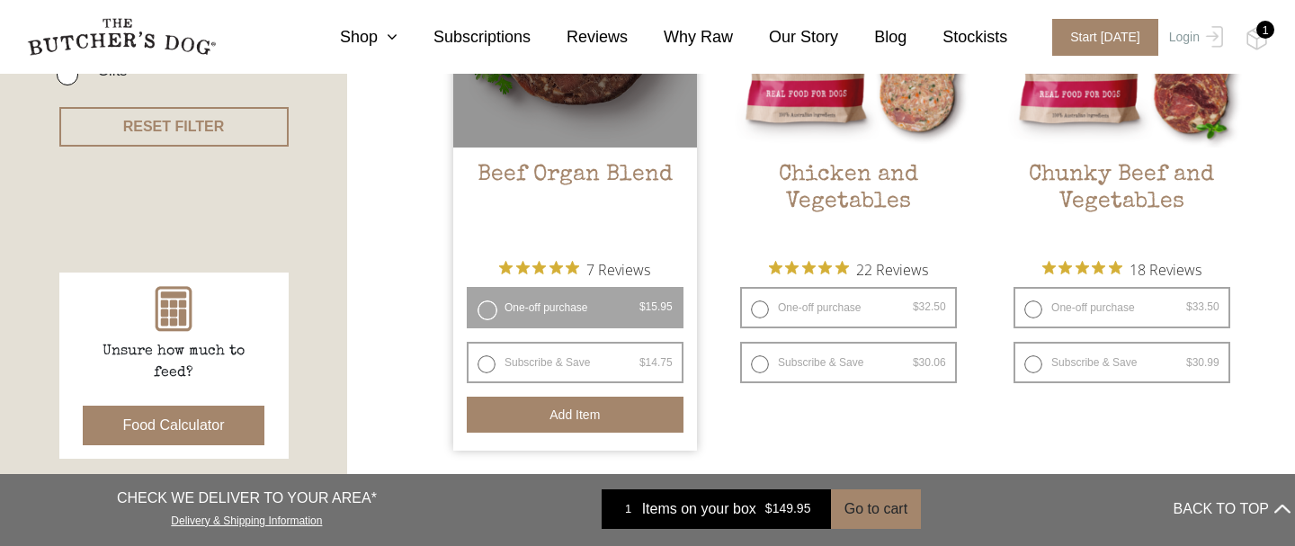
click at [564, 415] on button "Add item" at bounding box center [575, 415] width 217 height 36
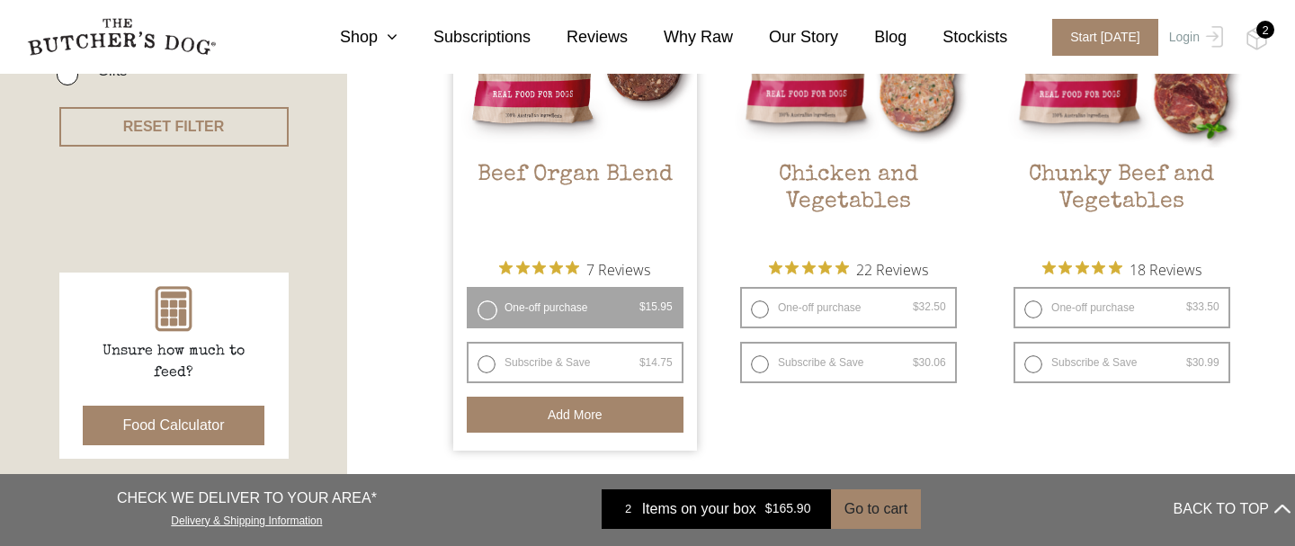
click at [1263, 31] on div "2" at bounding box center [1265, 30] width 18 height 18
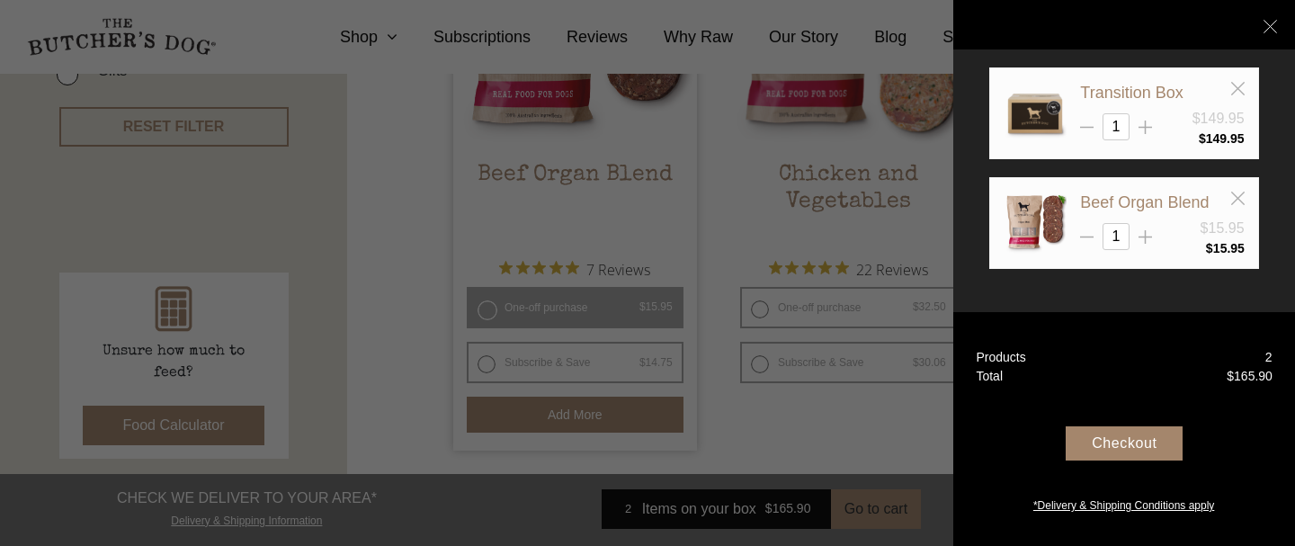
click at [1118, 443] on div "Checkout" at bounding box center [1124, 443] width 117 height 34
